Goal: Task Accomplishment & Management: Manage account settings

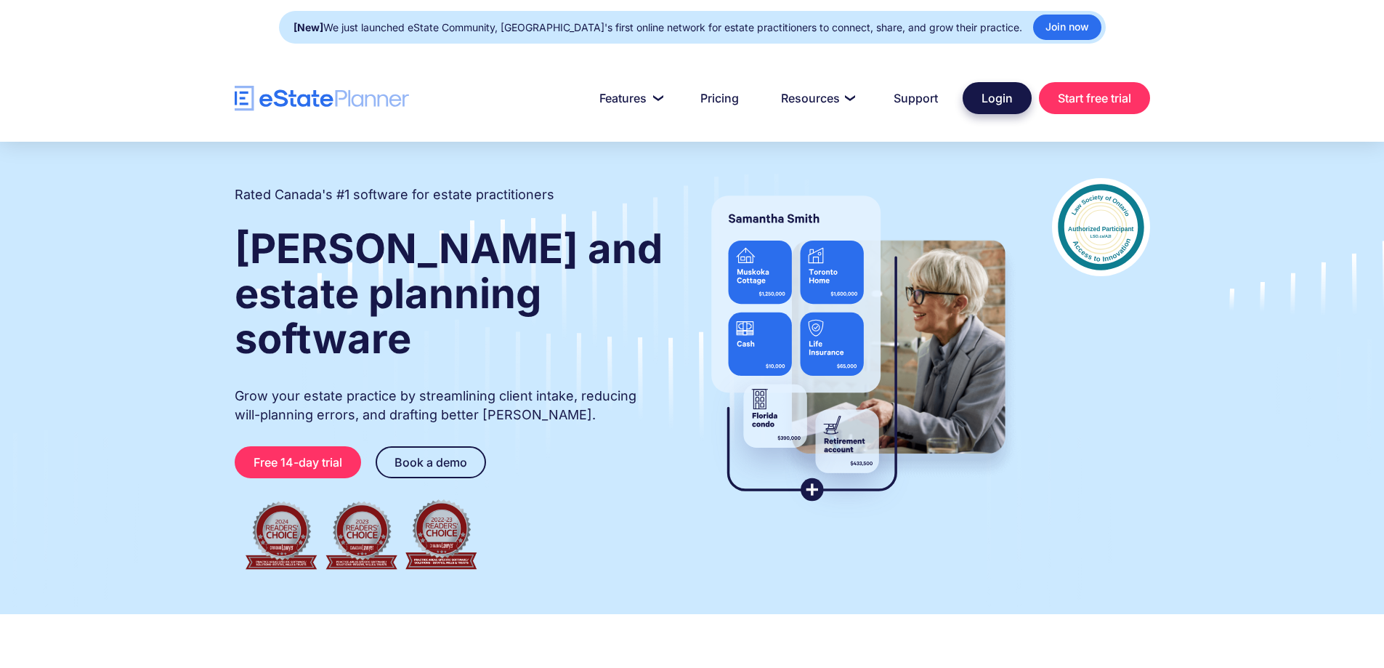
click at [994, 92] on link "Login" at bounding box center [997, 98] width 69 height 32
